Goal: Information Seeking & Learning: Learn about a topic

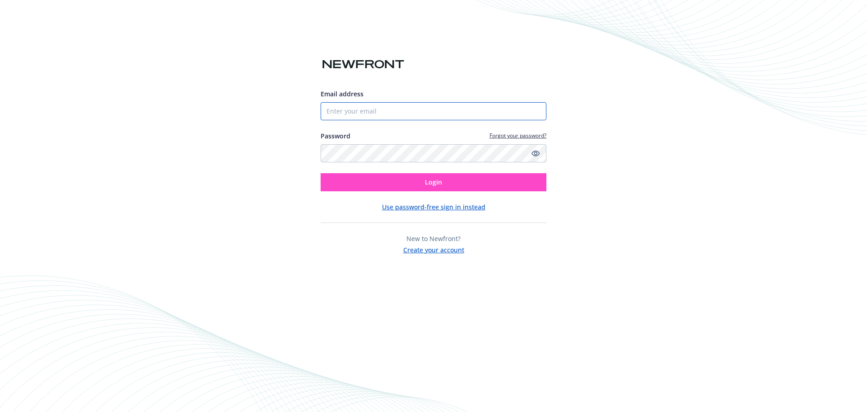
type input "[EMAIL_ADDRESS][DOMAIN_NAME]"
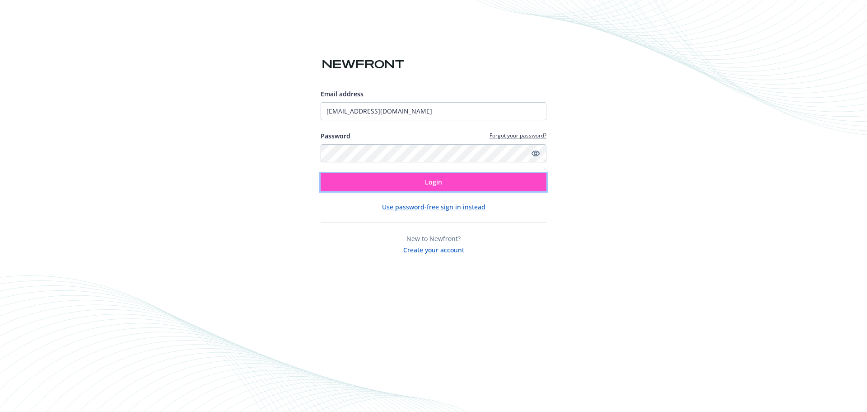
click at [440, 180] on span "Login" at bounding box center [433, 182] width 17 height 9
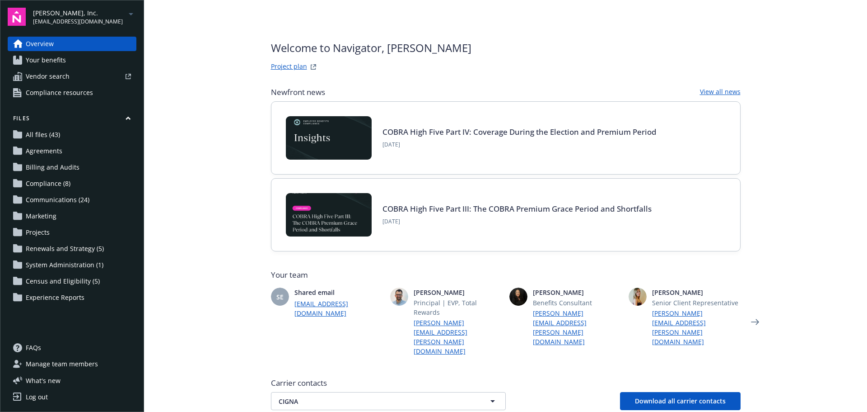
click at [38, 136] on span "All files (43)" at bounding box center [43, 134] width 34 height 14
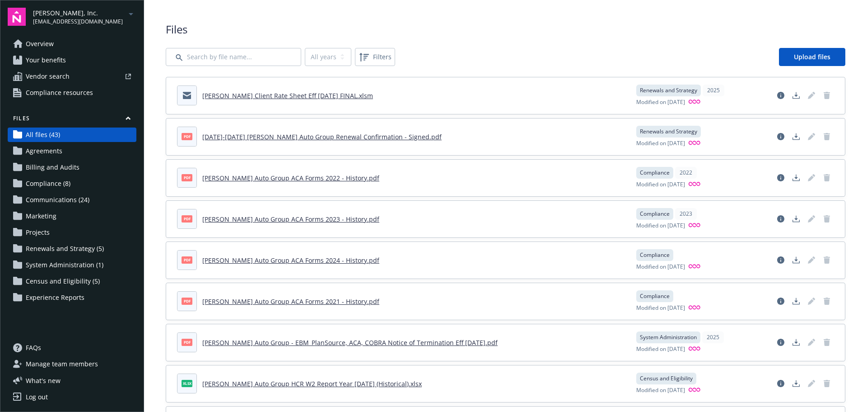
click at [62, 262] on span "System Administration (1)" at bounding box center [65, 264] width 78 height 14
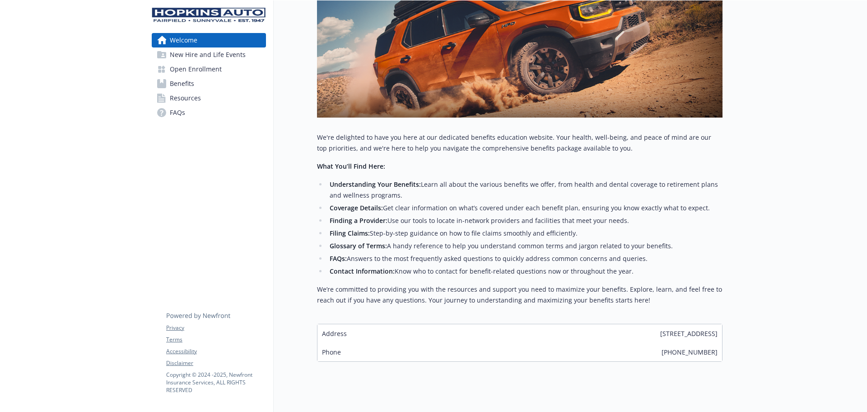
scroll to position [183, 0]
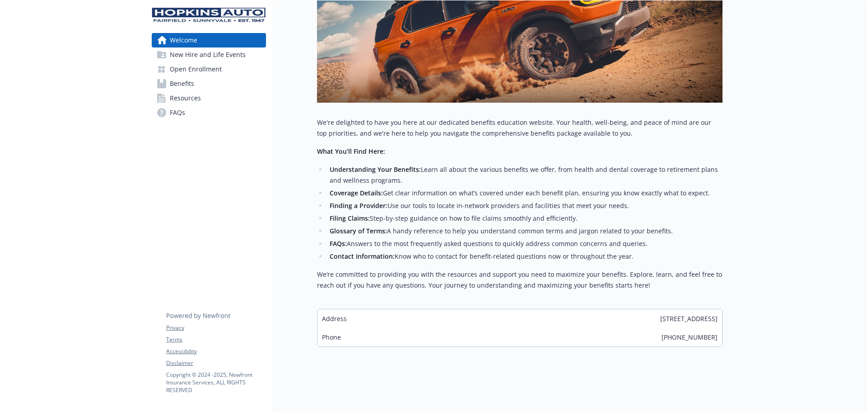
click at [186, 53] on span "New Hire and Life Events" at bounding box center [208, 54] width 76 height 14
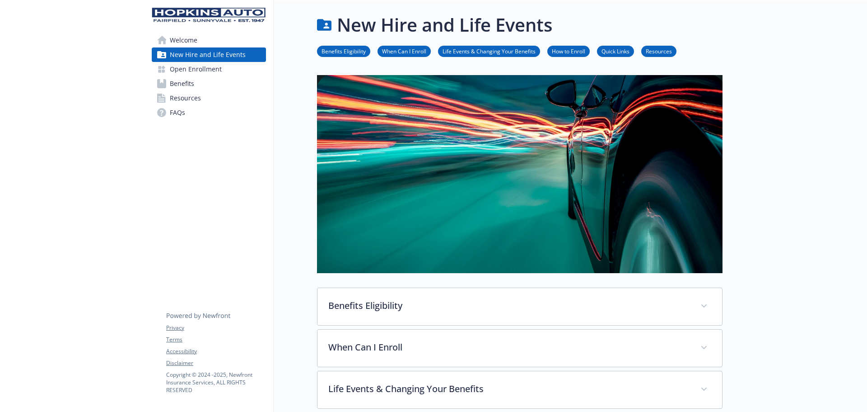
click at [199, 70] on span "Open Enrollment" at bounding box center [196, 69] width 52 height 14
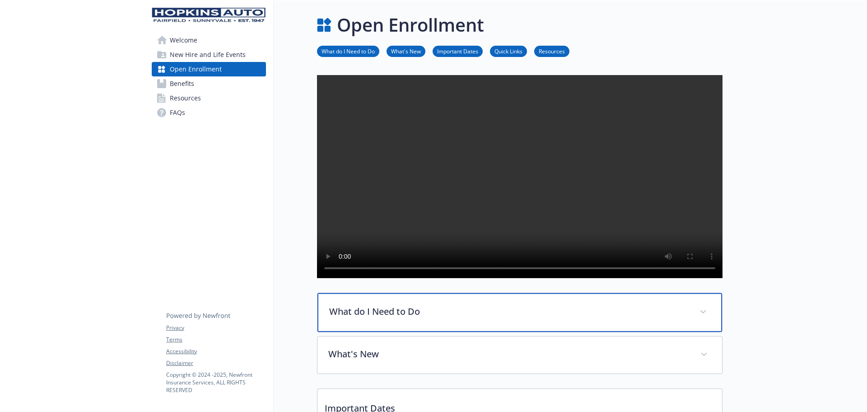
click at [413, 318] on p "What do I Need to Do" at bounding box center [509, 311] width 360 height 14
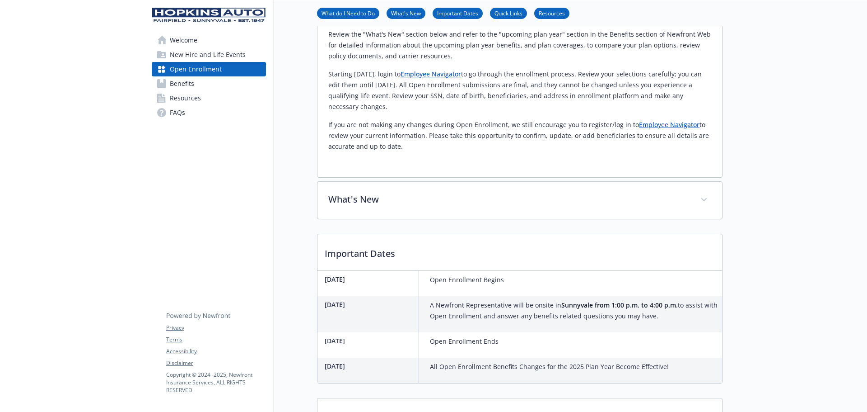
scroll to position [421, 0]
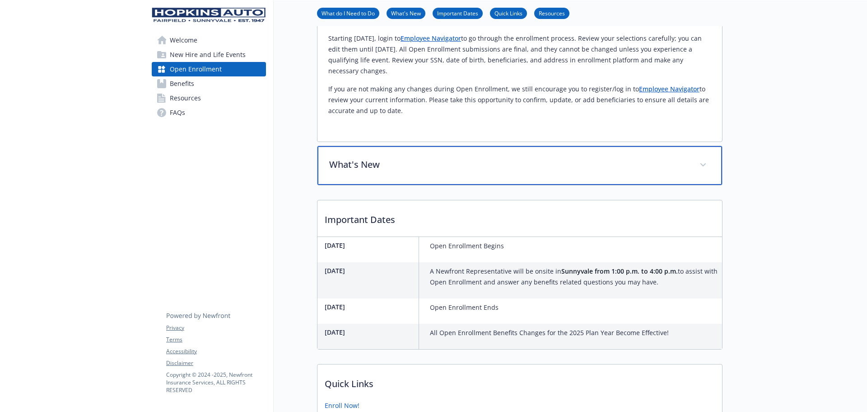
click at [388, 171] on p "What's New" at bounding box center [509, 165] width 360 height 14
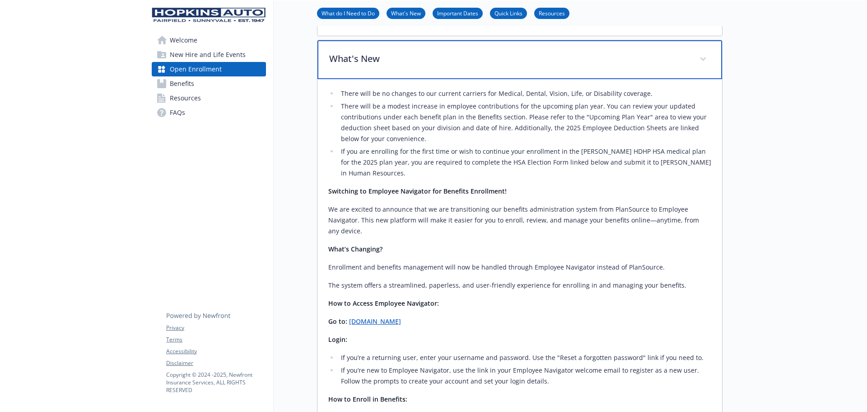
scroll to position [632, 0]
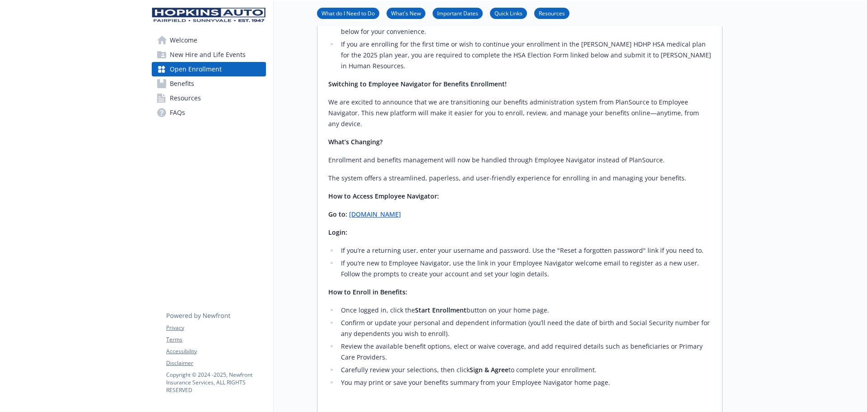
click at [383, 218] on link "www.employeenavigator.com" at bounding box center [375, 214] width 52 height 9
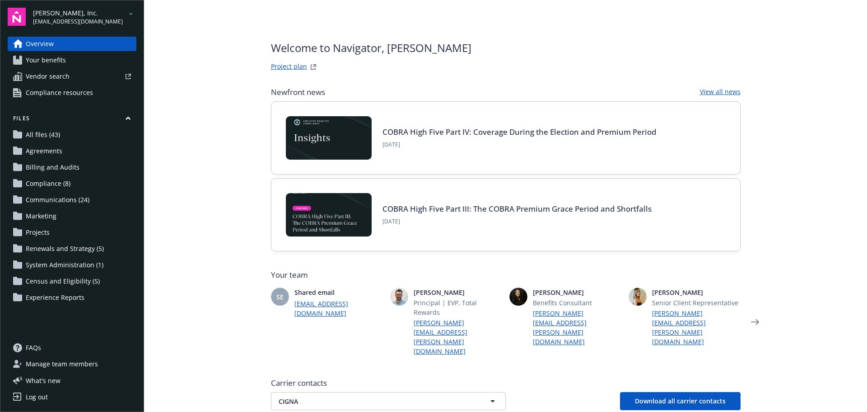
click at [67, 281] on span "Census and Eligibility (5)" at bounding box center [63, 281] width 74 height 14
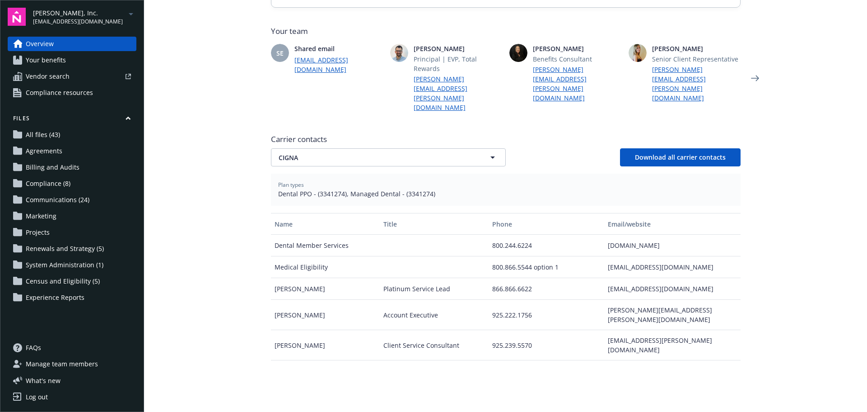
scroll to position [342, 0]
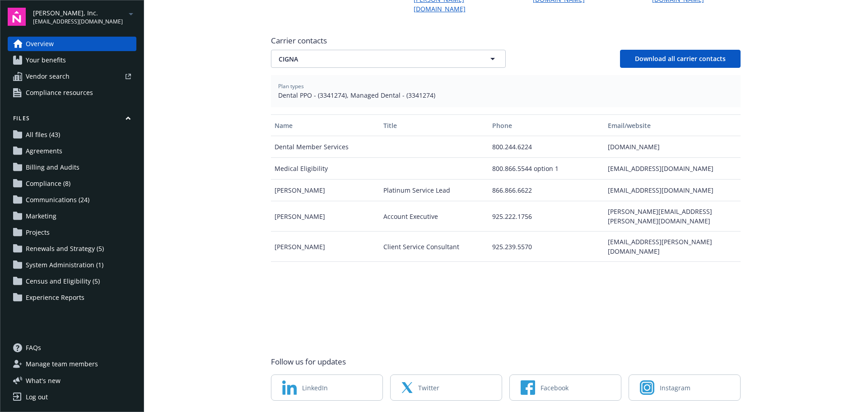
click at [101, 19] on span "mruther@hopkinsdirect.com" at bounding box center [78, 22] width 90 height 8
click at [68, 74] on span "Steve Hopkins, Inc." at bounding box center [70, 72] width 67 height 19
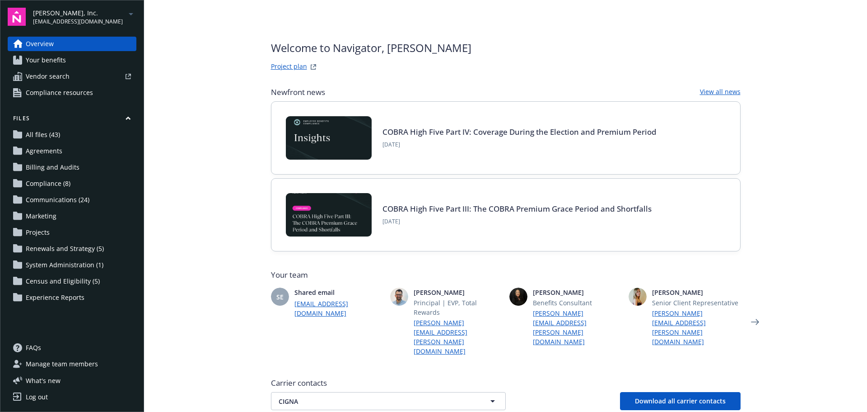
click at [62, 93] on span "Compliance resources" at bounding box center [59, 92] width 67 height 14
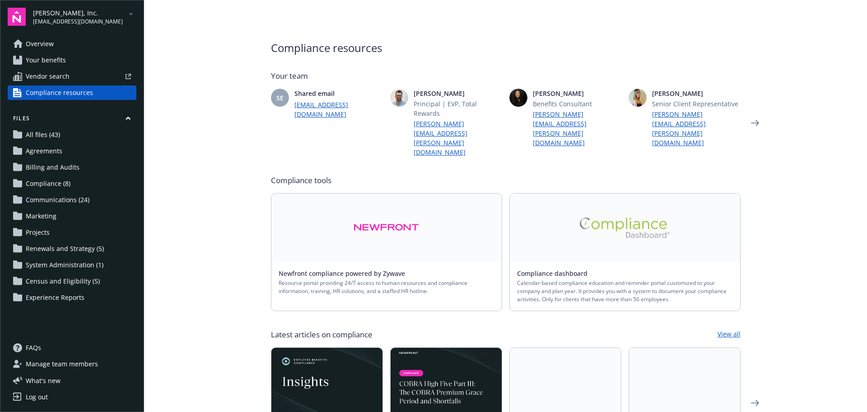
scroll to position [211, 0]
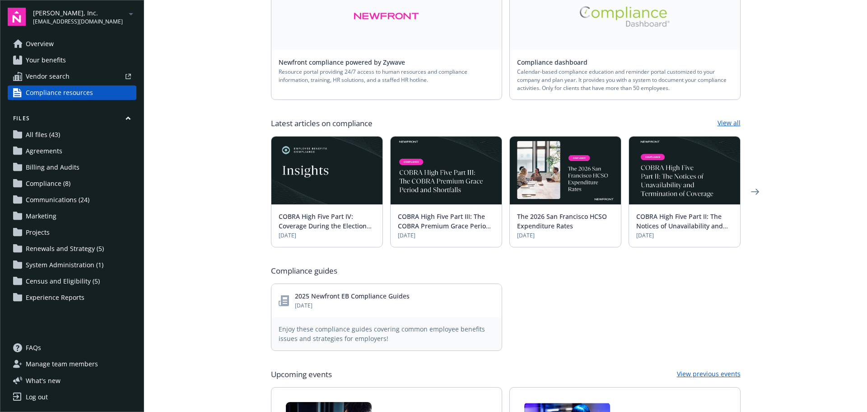
click at [51, 365] on span "Manage team members" at bounding box center [62, 363] width 72 height 14
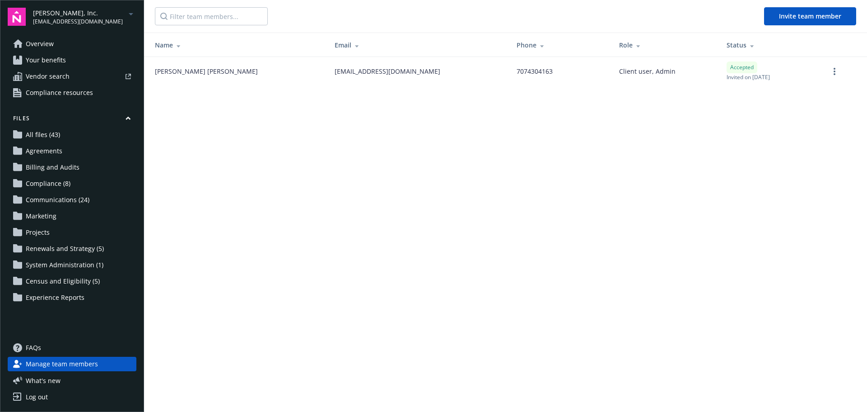
click at [33, 233] on span "Projects" at bounding box center [38, 232] width 24 height 14
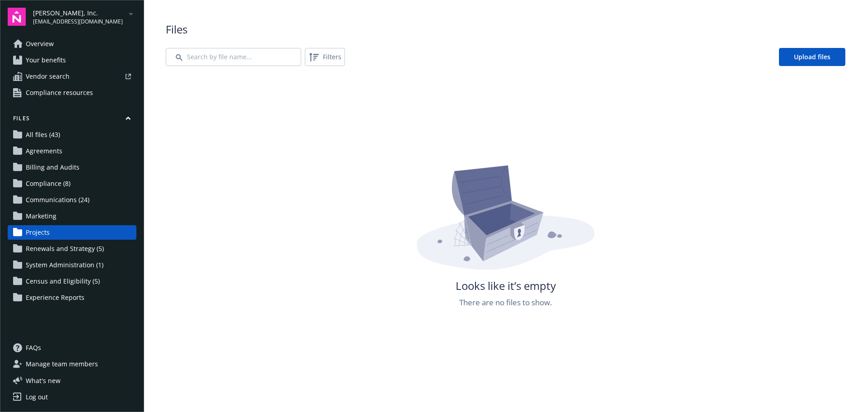
click at [74, 61] on link "Your benefits" at bounding box center [72, 60] width 129 height 14
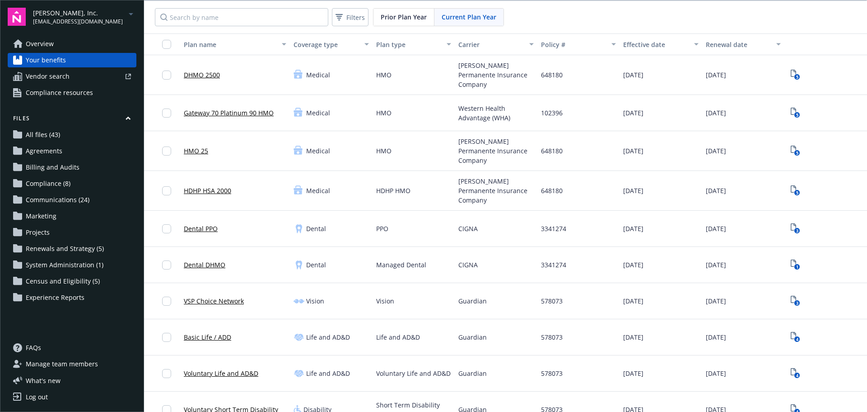
click at [74, 40] on link "Overview" at bounding box center [72, 44] width 129 height 14
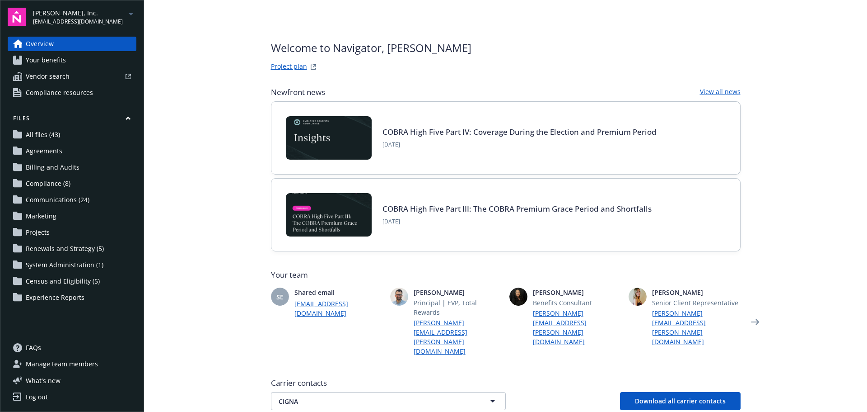
click at [49, 89] on span "Compliance resources" at bounding box center [59, 92] width 67 height 14
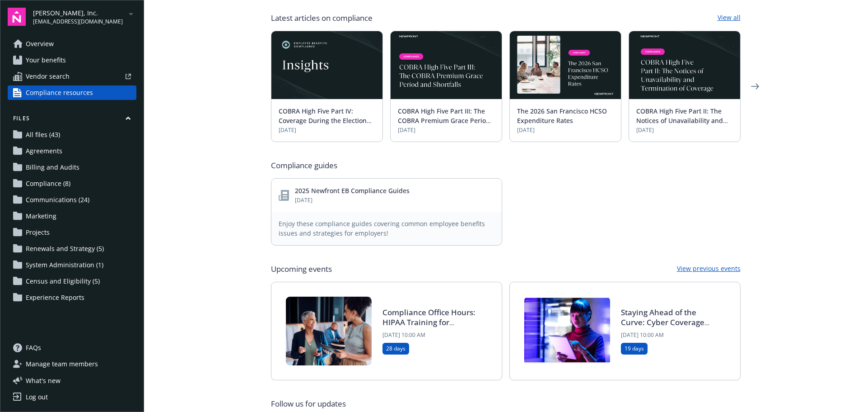
scroll to position [358, 0]
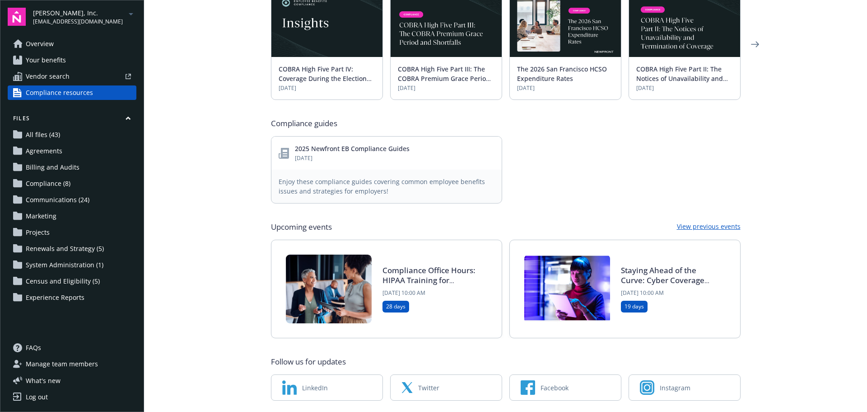
click at [68, 74] on span "Vendor search" at bounding box center [48, 76] width 44 height 14
click at [47, 350] on link "FAQs" at bounding box center [72, 347] width 129 height 14
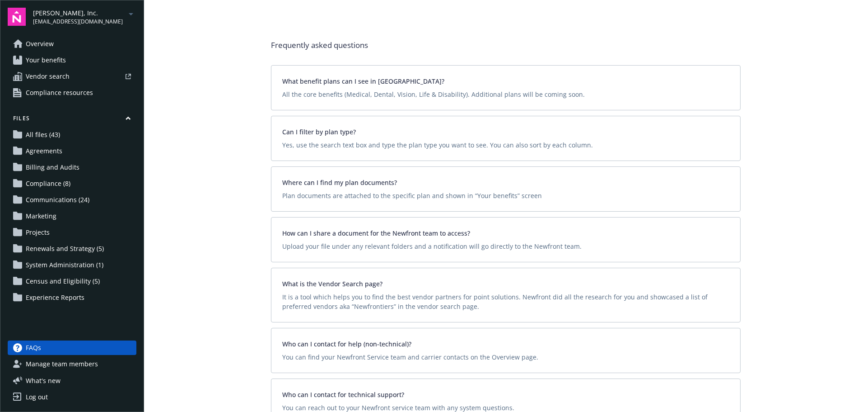
click at [45, 135] on span "All files (43)" at bounding box center [43, 134] width 34 height 14
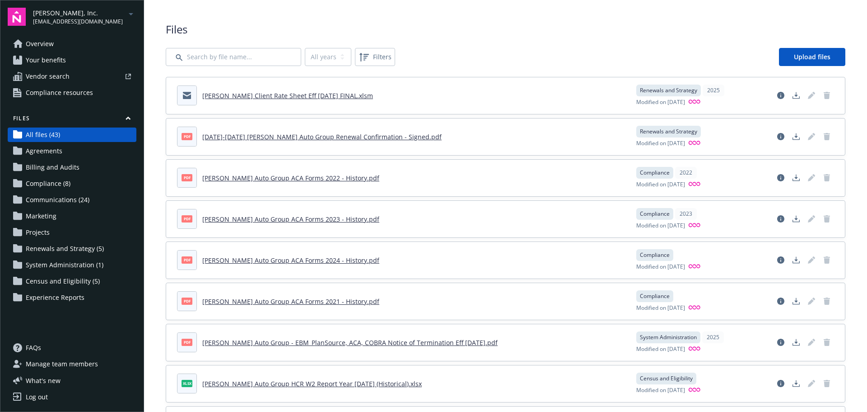
click at [66, 280] on span "Census and Eligibility (5)" at bounding box center [63, 281] width 74 height 14
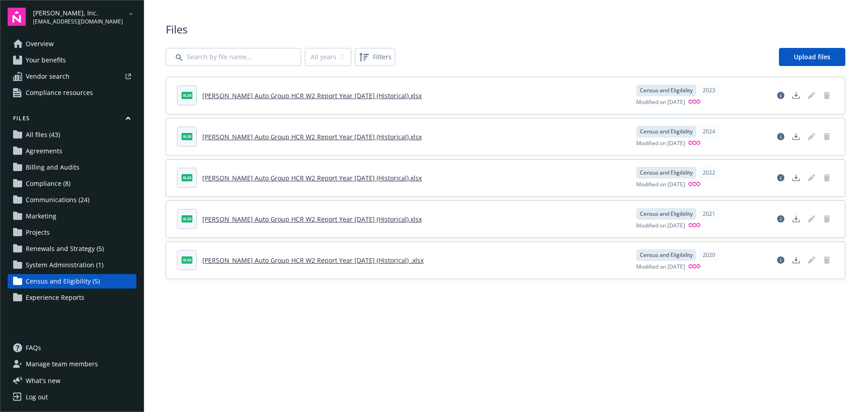
click at [64, 12] on span "Steve Hopkins, Inc." at bounding box center [78, 12] width 90 height 9
click at [17, 13] on img at bounding box center [17, 17] width 18 height 18
click at [63, 93] on span "Compliance resources" at bounding box center [59, 92] width 67 height 14
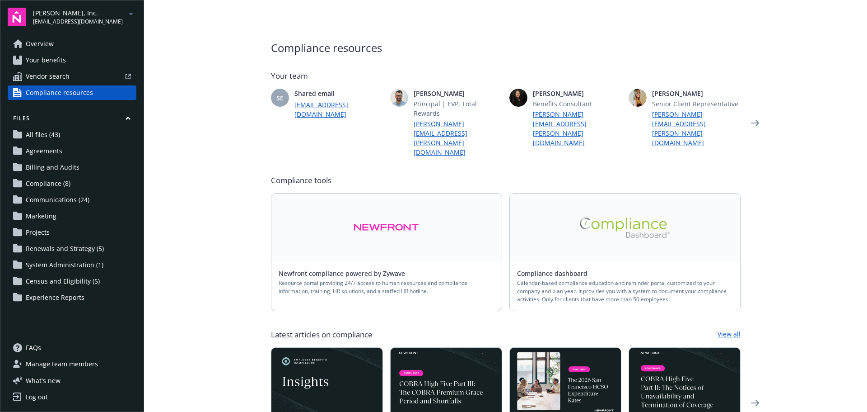
click at [343, 269] on link "Newfront compliance powered by Zywave" at bounding box center [346, 273] width 134 height 9
click at [658, 217] on img at bounding box center [625, 227] width 90 height 20
